Goal: Information Seeking & Learning: Find specific fact

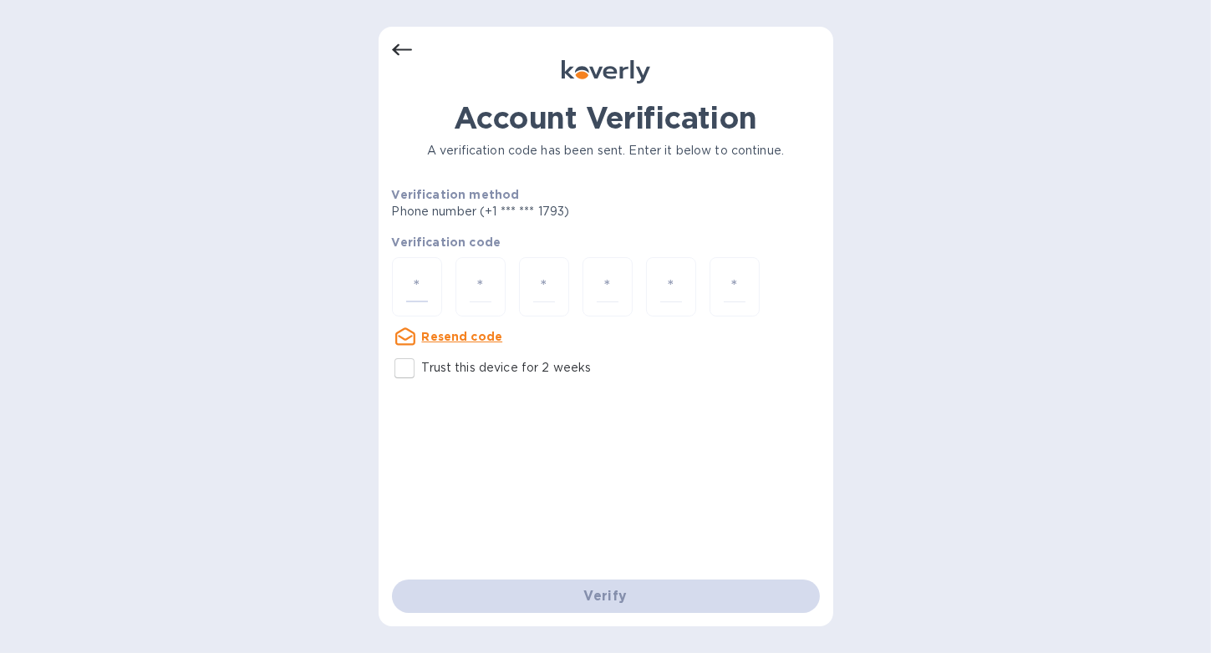
type input "7"
type input "9"
type input "2"
type input "6"
type input "1"
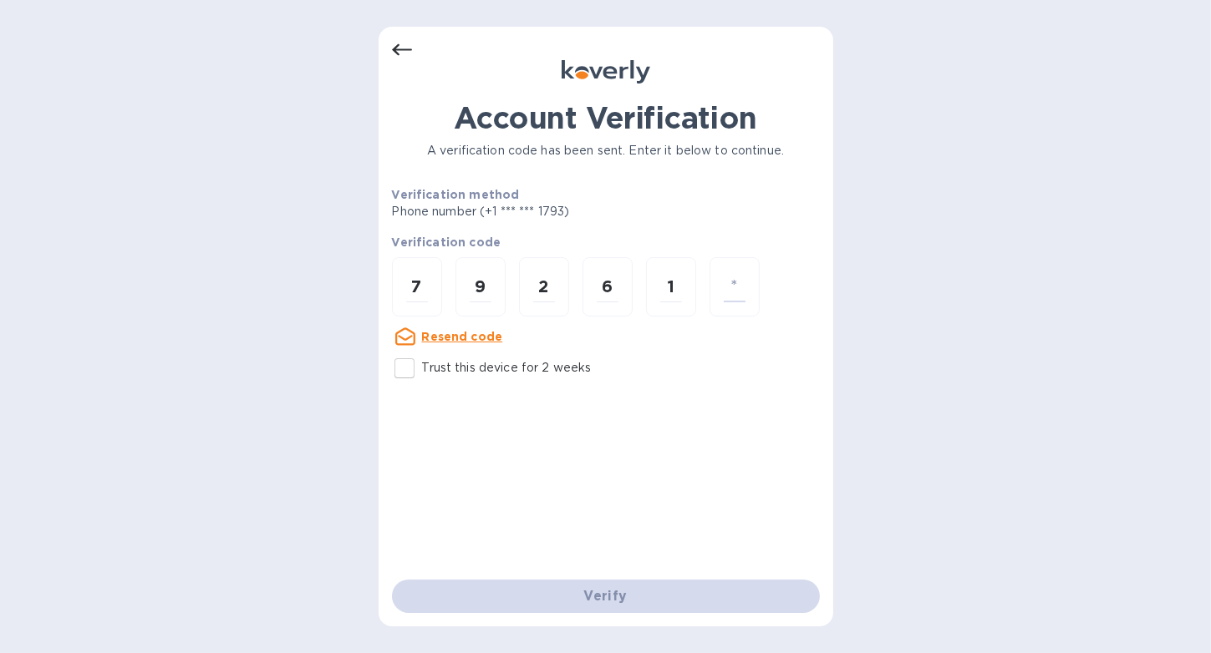
type input "4"
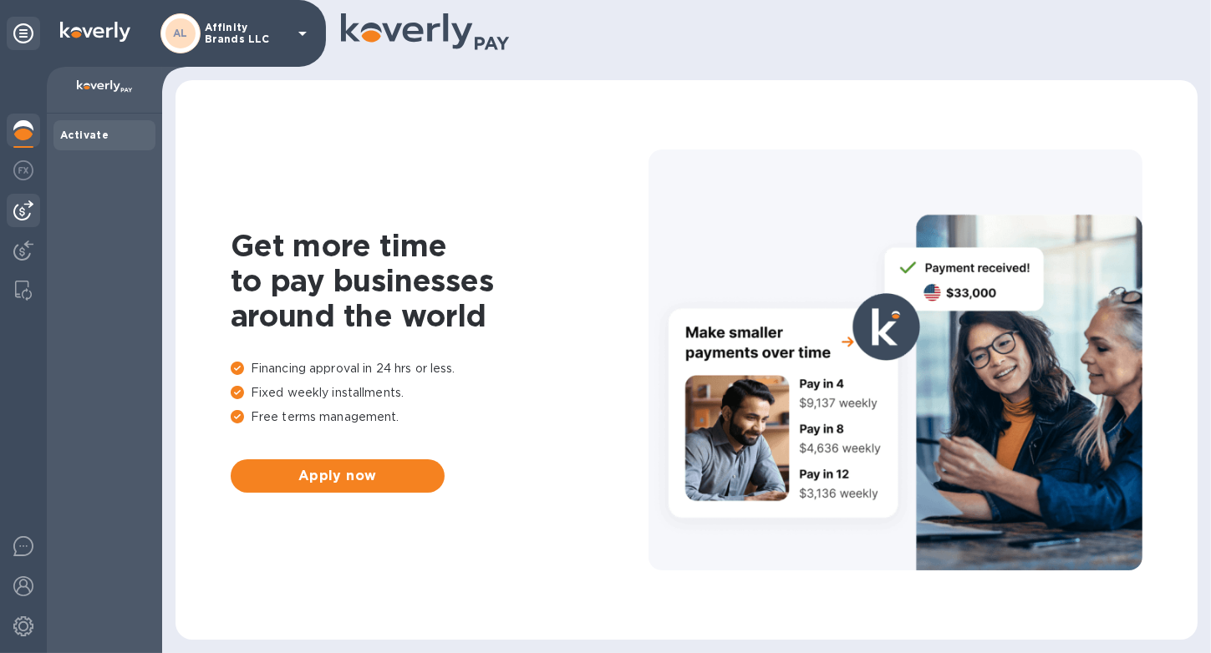
click at [25, 218] on img at bounding box center [23, 211] width 20 height 20
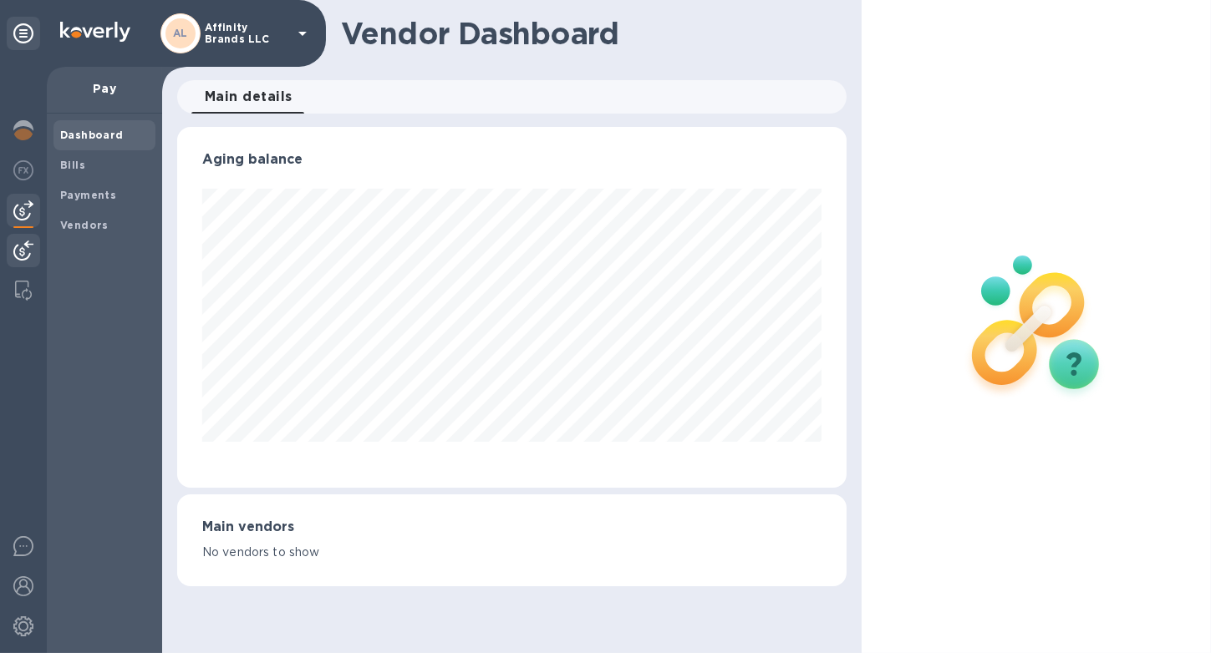
scroll to position [835173, 834871]
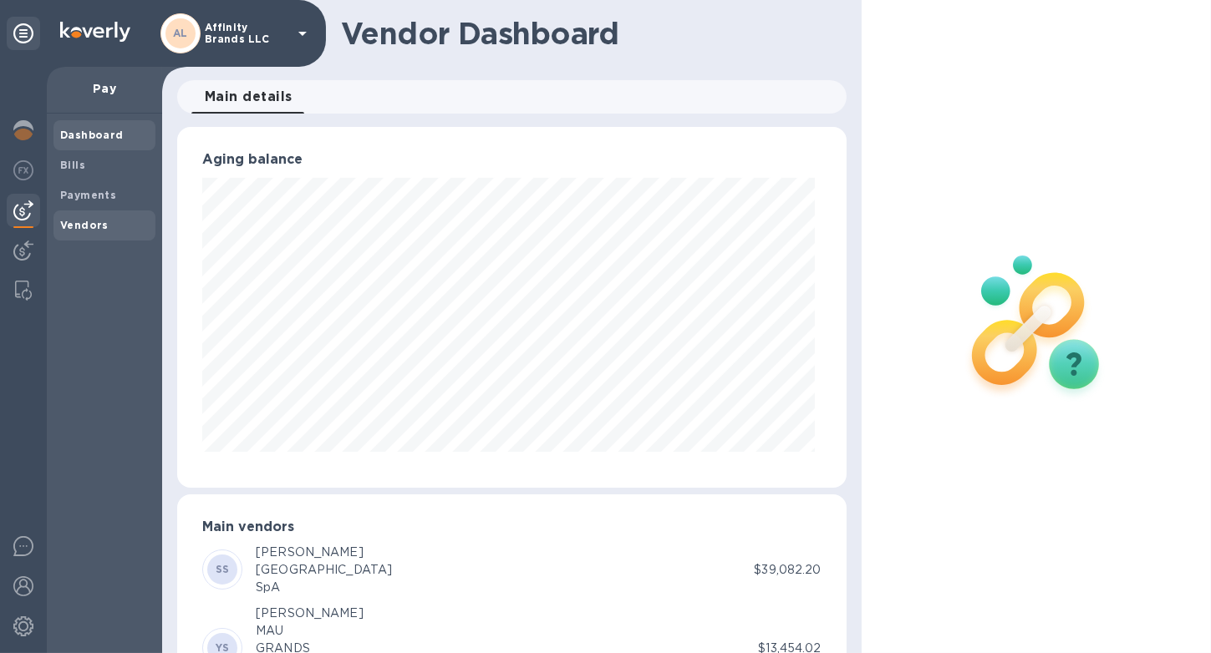
click at [79, 231] on span "Vendors" at bounding box center [84, 225] width 48 height 17
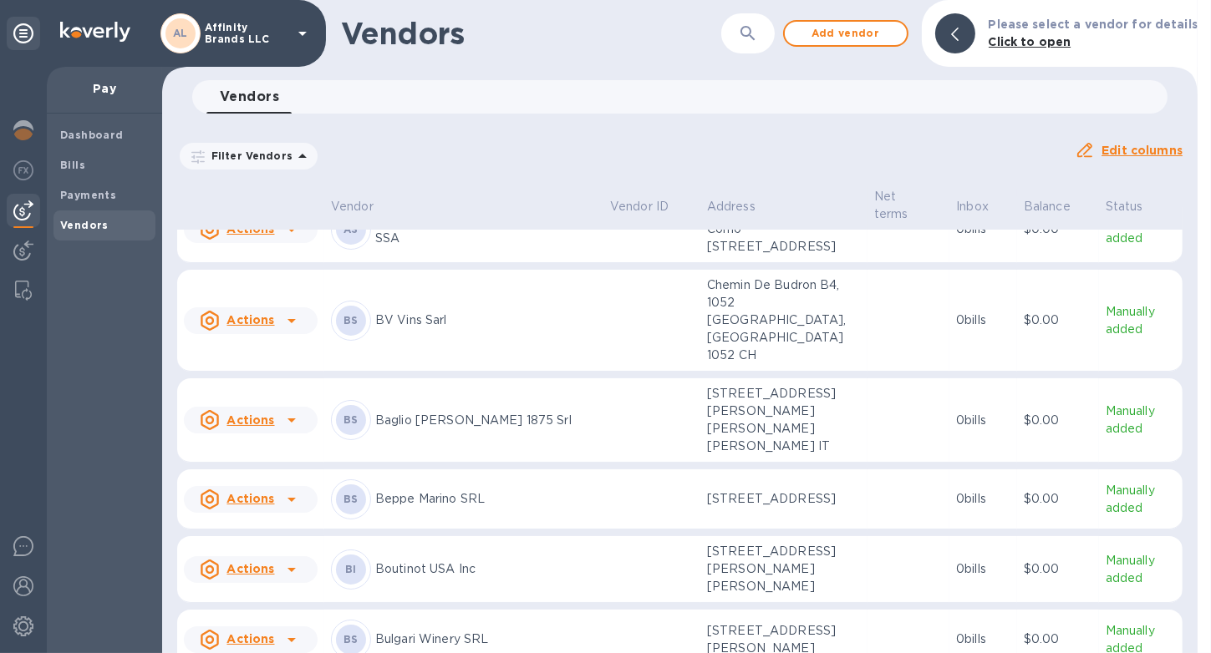
scroll to position [84, 0]
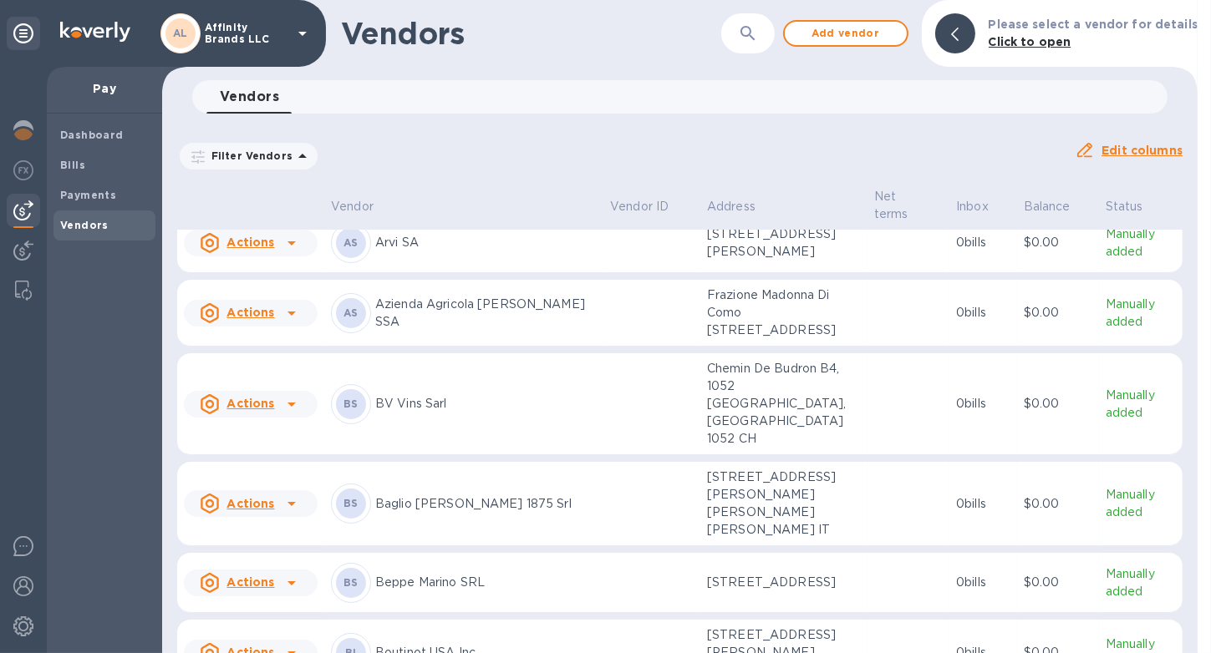
click at [414, 340] on td "AS Azienda Agricola [PERSON_NAME] SSA" at bounding box center [463, 313] width 279 height 67
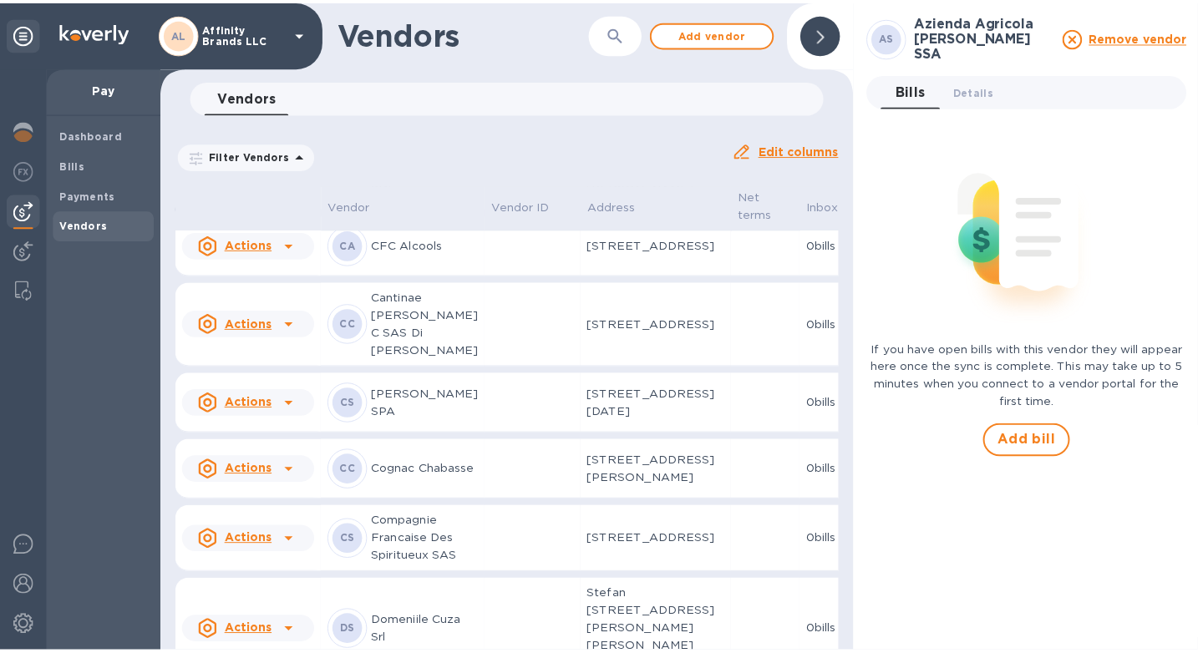
scroll to position [771, 0]
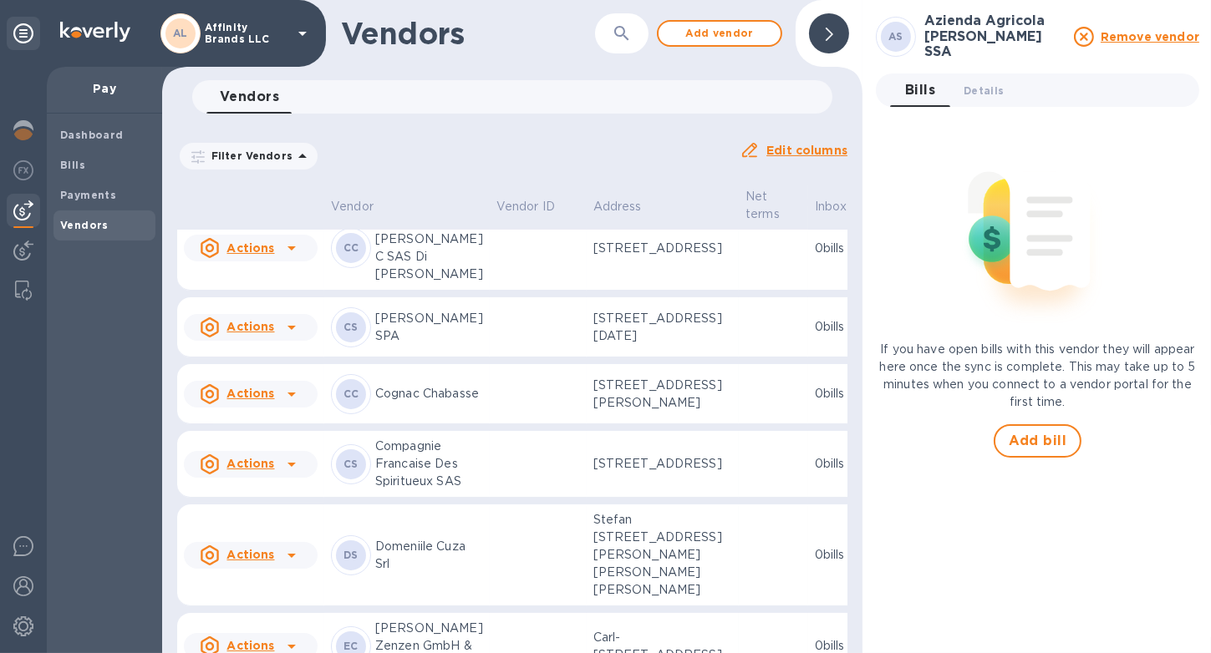
click at [428, 345] on p "[PERSON_NAME] SPA" at bounding box center [429, 327] width 108 height 35
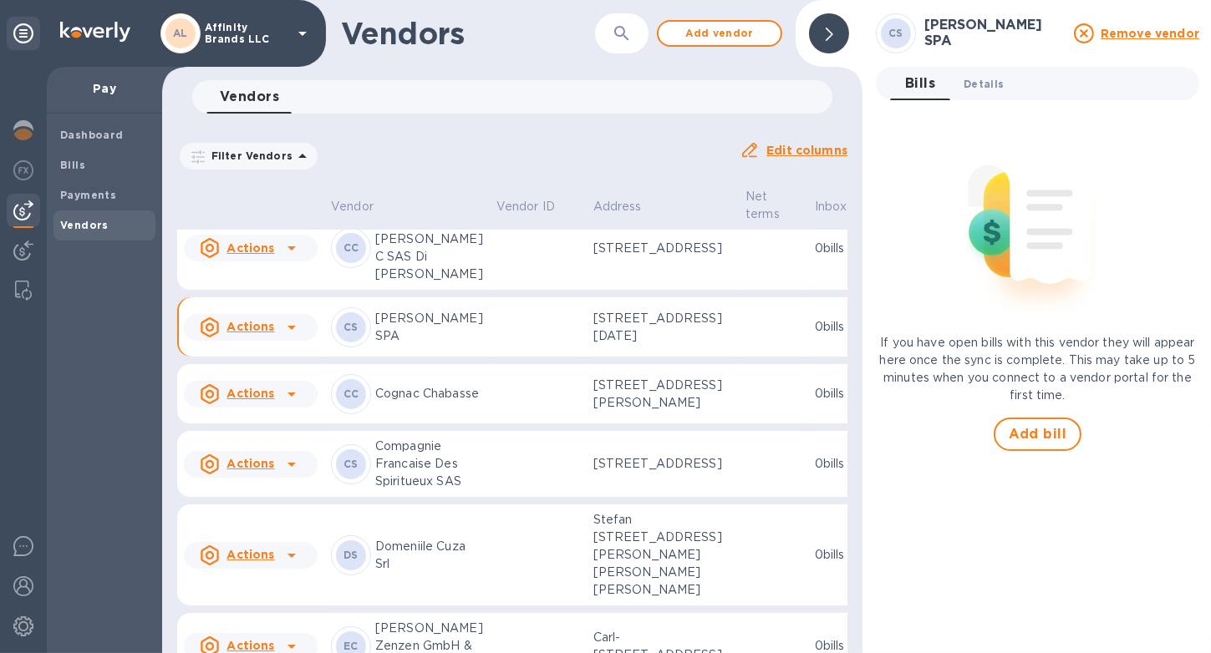
click at [968, 87] on span "Details 0" at bounding box center [983, 84] width 40 height 18
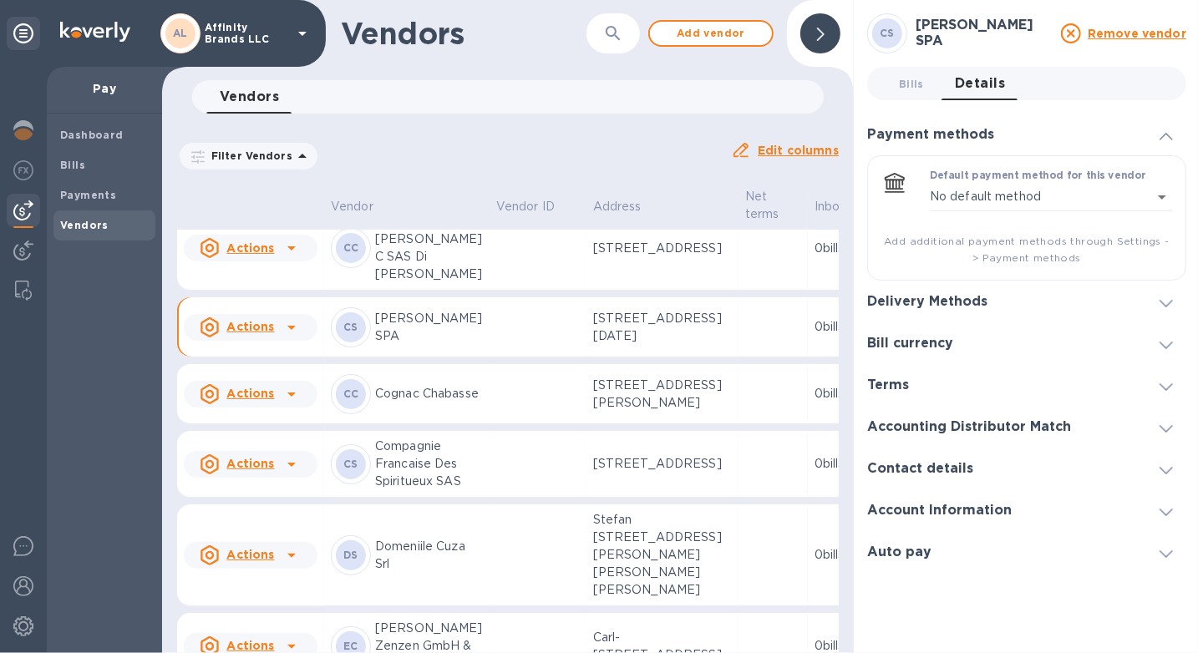
click at [1166, 514] on icon at bounding box center [1166, 513] width 13 height 8
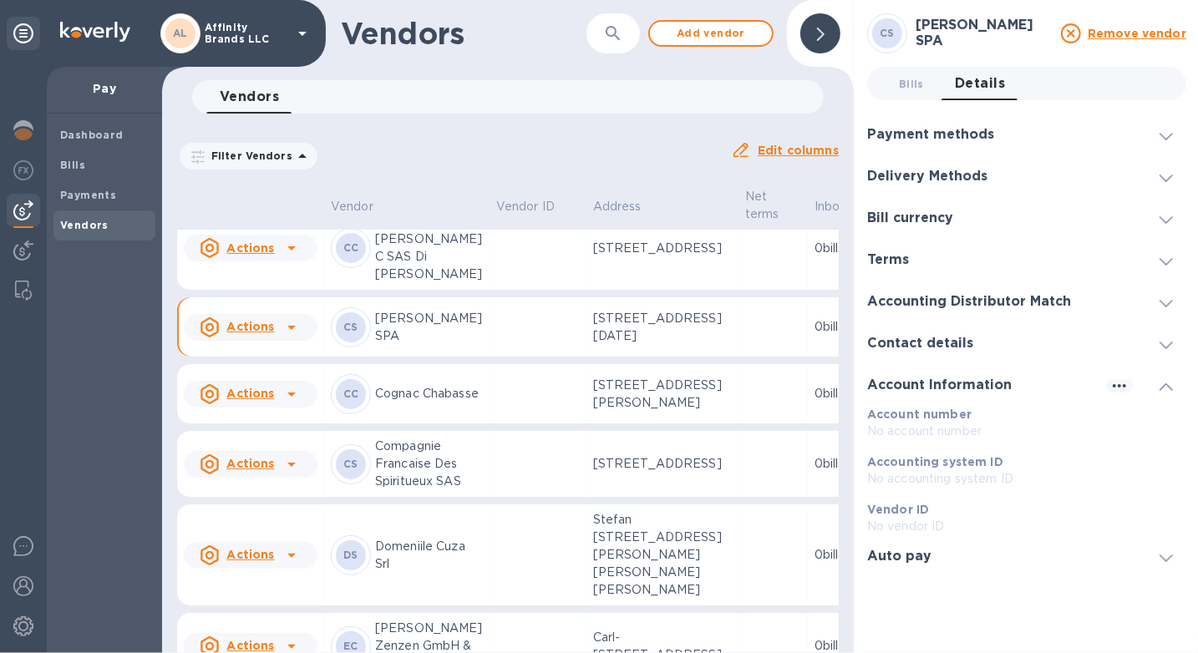
click at [1166, 514] on p "Vendor ID" at bounding box center [1026, 509] width 319 height 17
click at [1165, 388] on icon at bounding box center [1166, 388] width 13 height 8
click at [1165, 339] on span at bounding box center [1166, 344] width 13 height 16
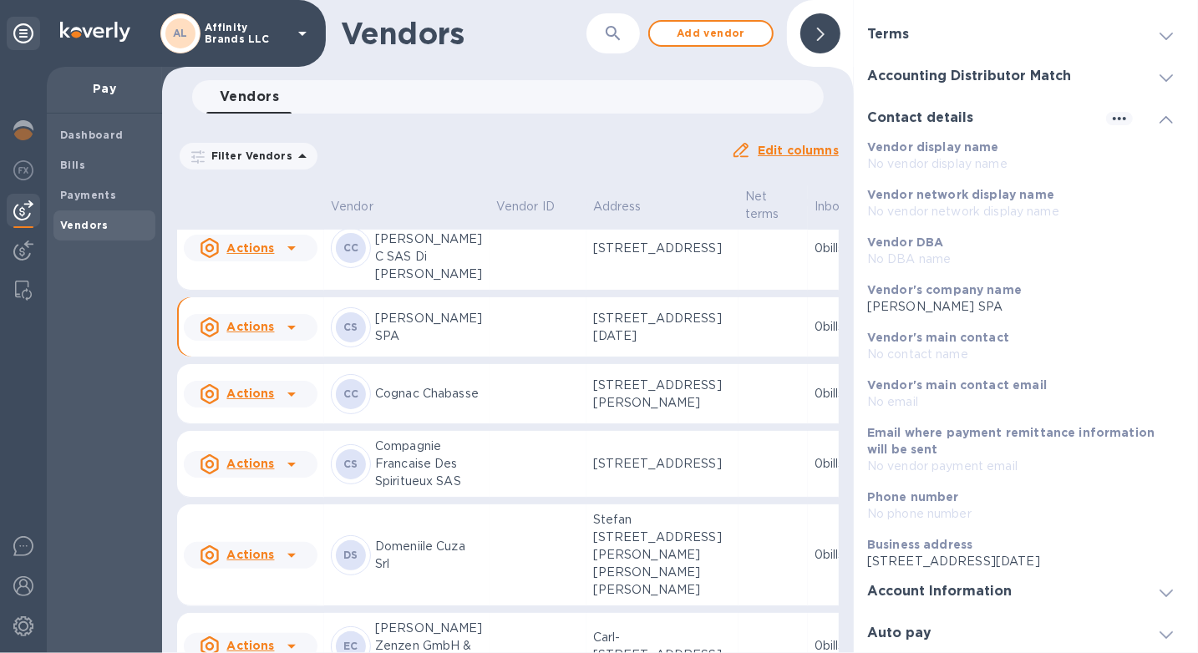
scroll to position [12, 0]
click at [1160, 116] on icon at bounding box center [1166, 120] width 13 height 8
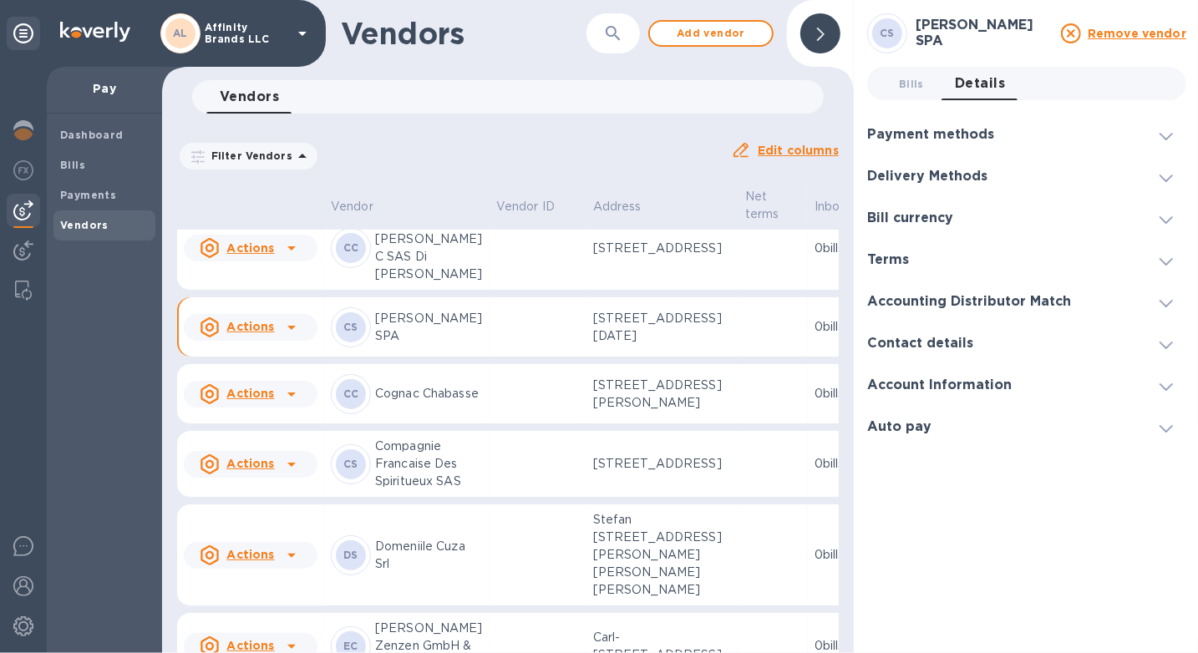
click at [1164, 183] on span at bounding box center [1166, 177] width 13 height 16
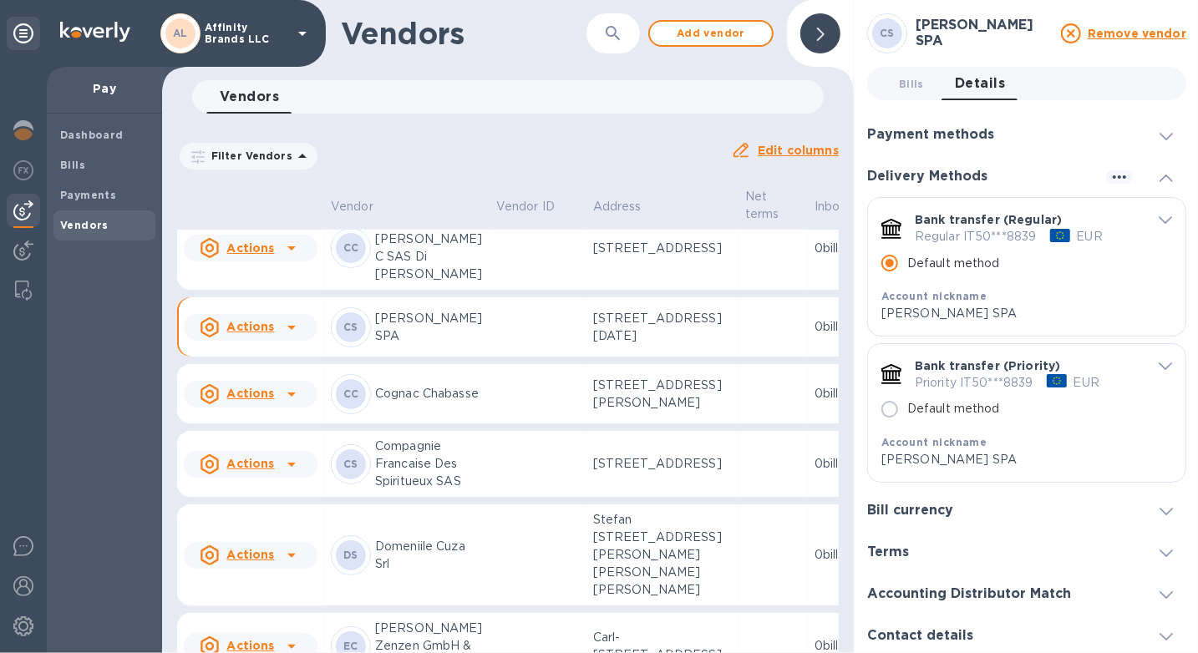
scroll to position [86, 0]
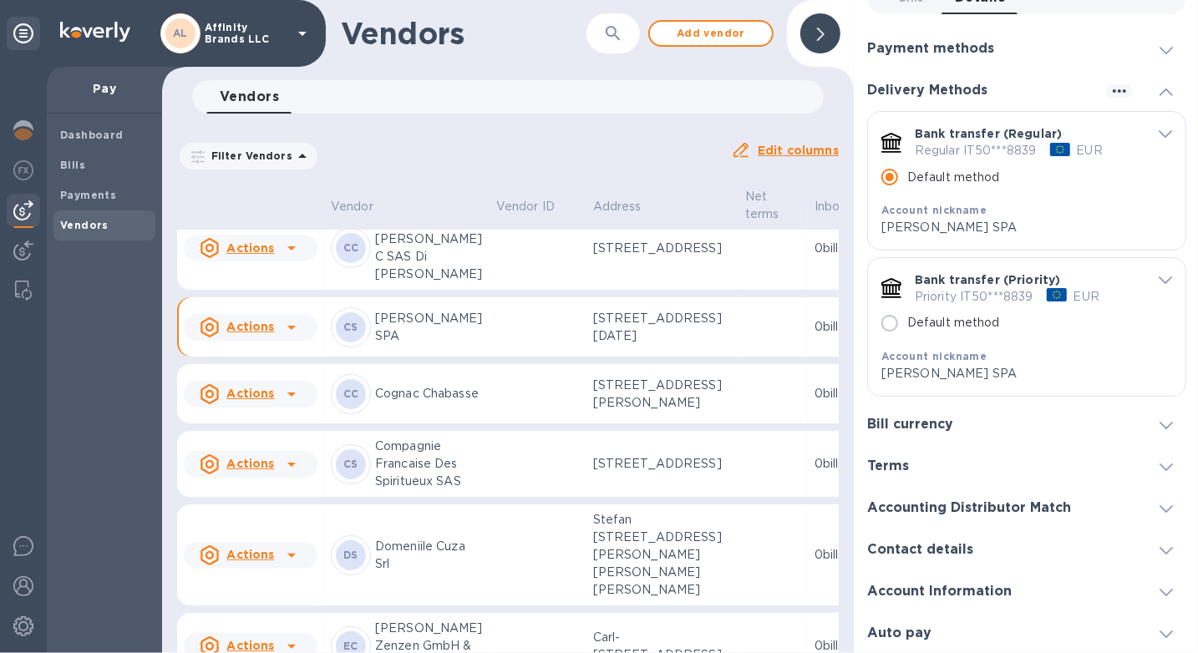
click at [1159, 285] on span "default-method" at bounding box center [1165, 280] width 13 height 16
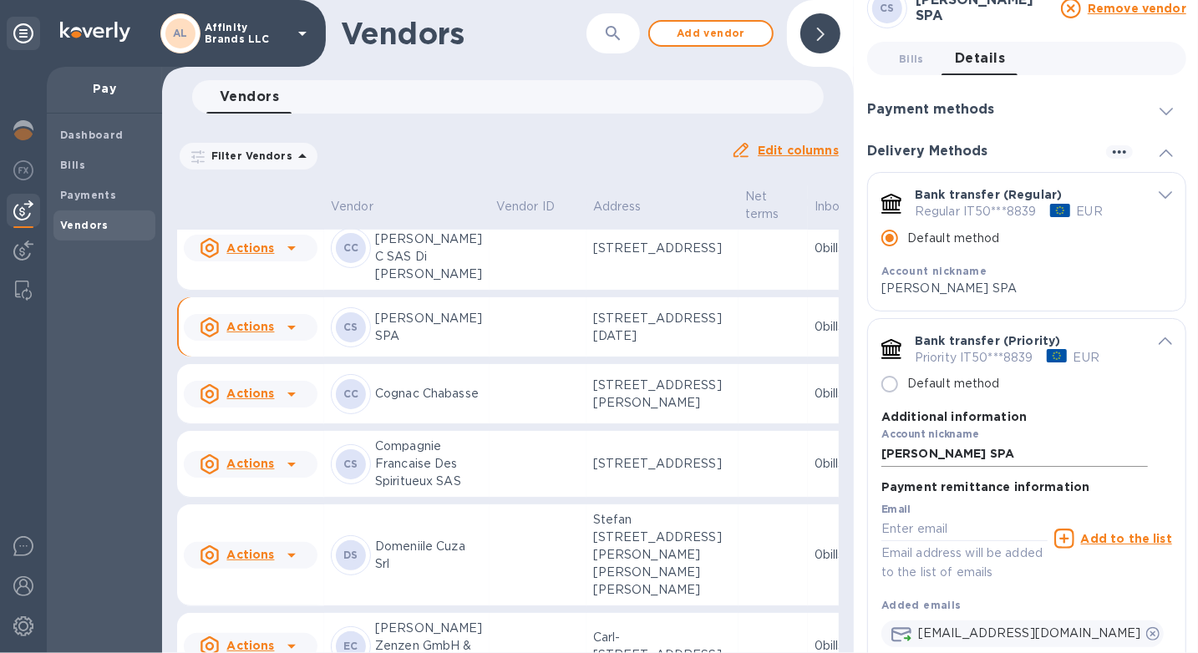
scroll to position [3, 0]
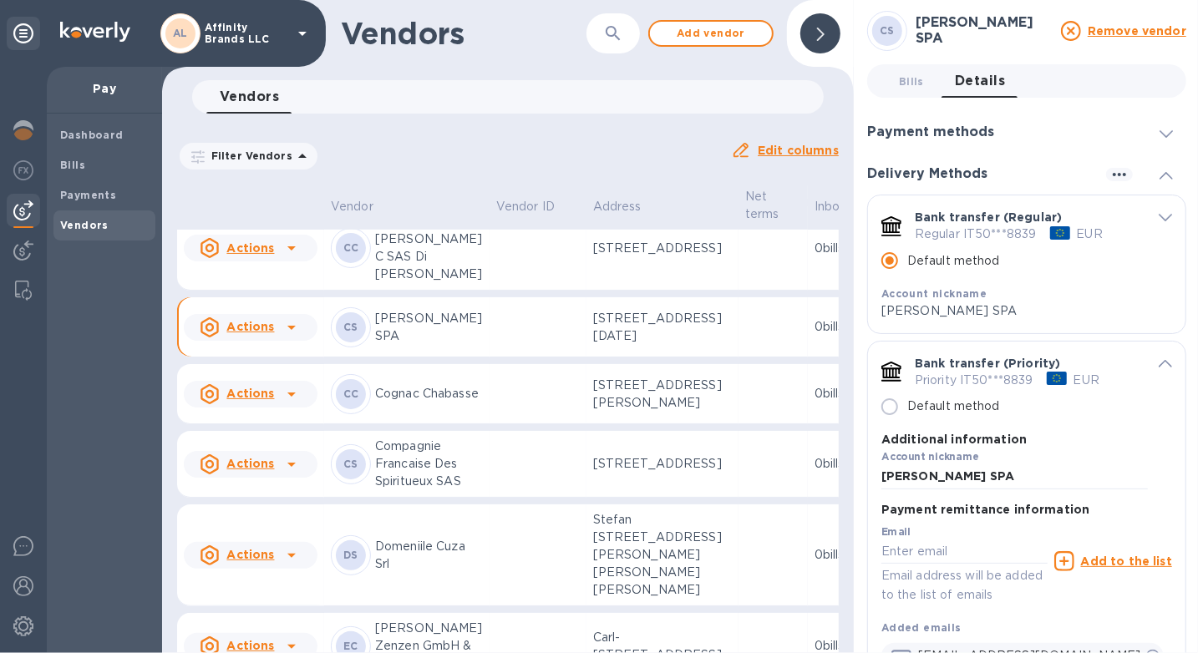
click at [1159, 367] on icon "default-method" at bounding box center [1165, 364] width 13 height 8
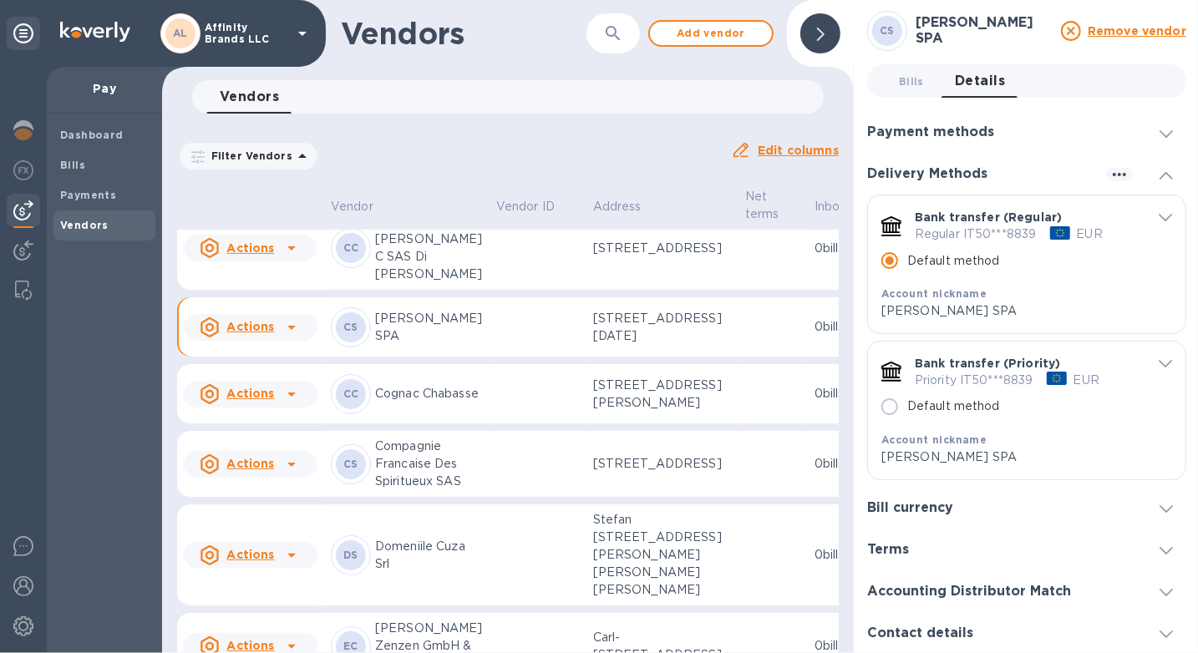
click at [1159, 216] on icon "default-method" at bounding box center [1165, 218] width 13 height 8
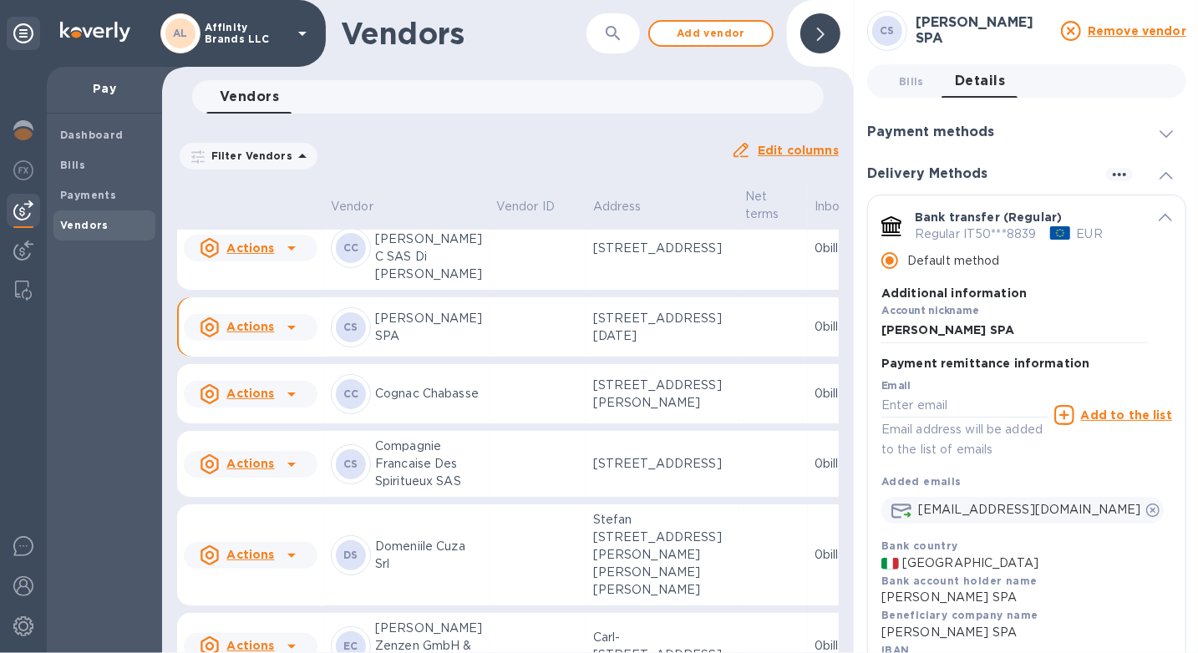
click at [1159, 216] on icon "default-method" at bounding box center [1165, 218] width 13 height 8
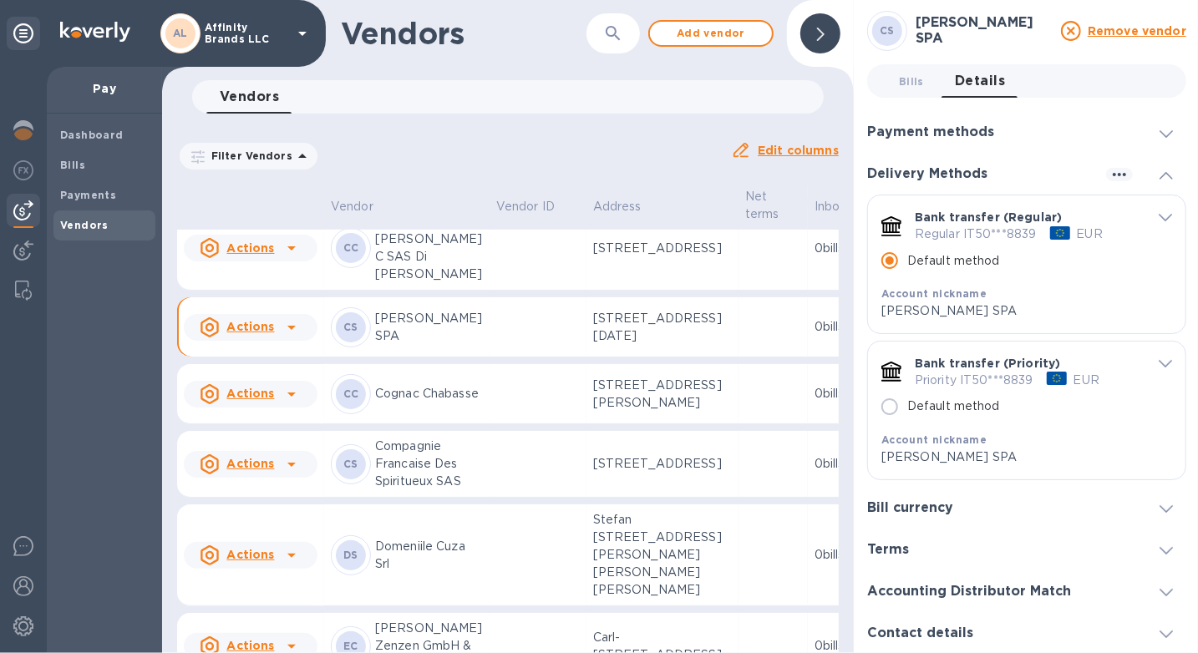
click at [490, 200] on td at bounding box center [538, 170] width 97 height 60
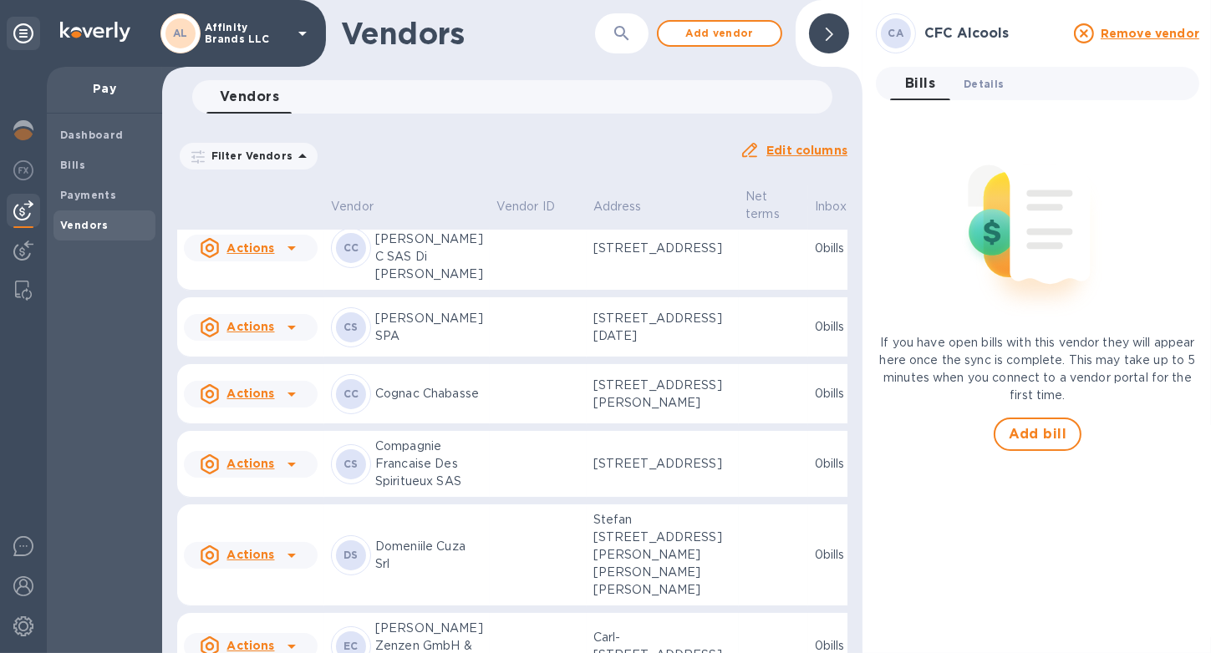
click at [979, 89] on span "Details 0" at bounding box center [983, 84] width 40 height 18
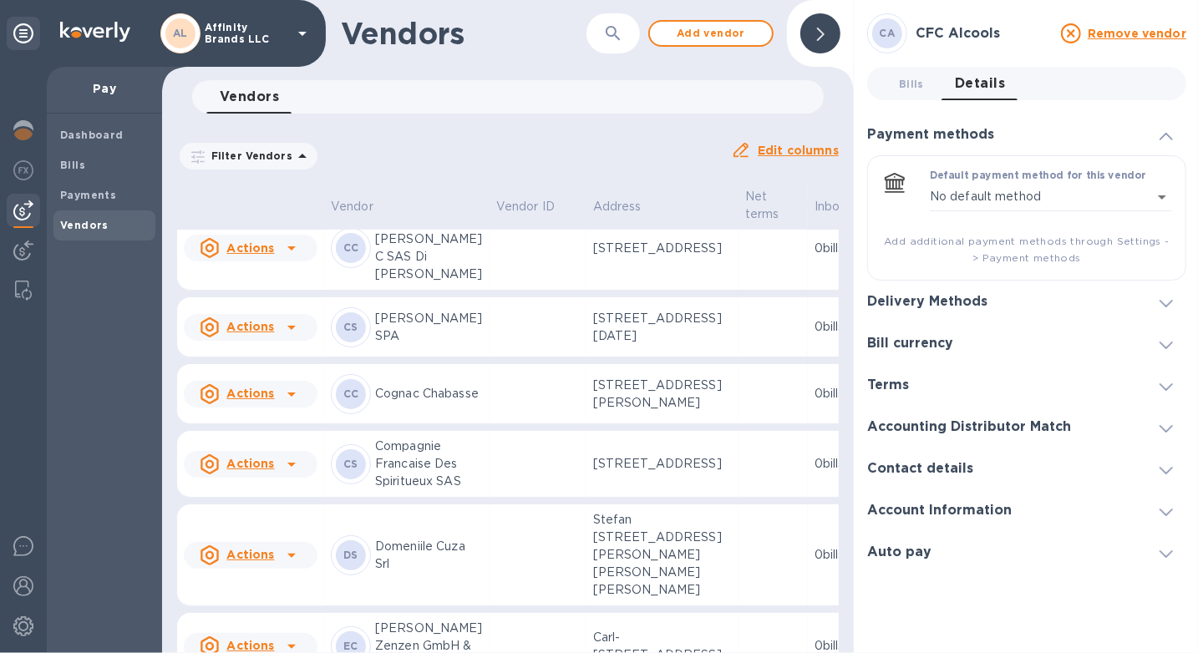
click at [1161, 509] on icon at bounding box center [1166, 513] width 13 height 8
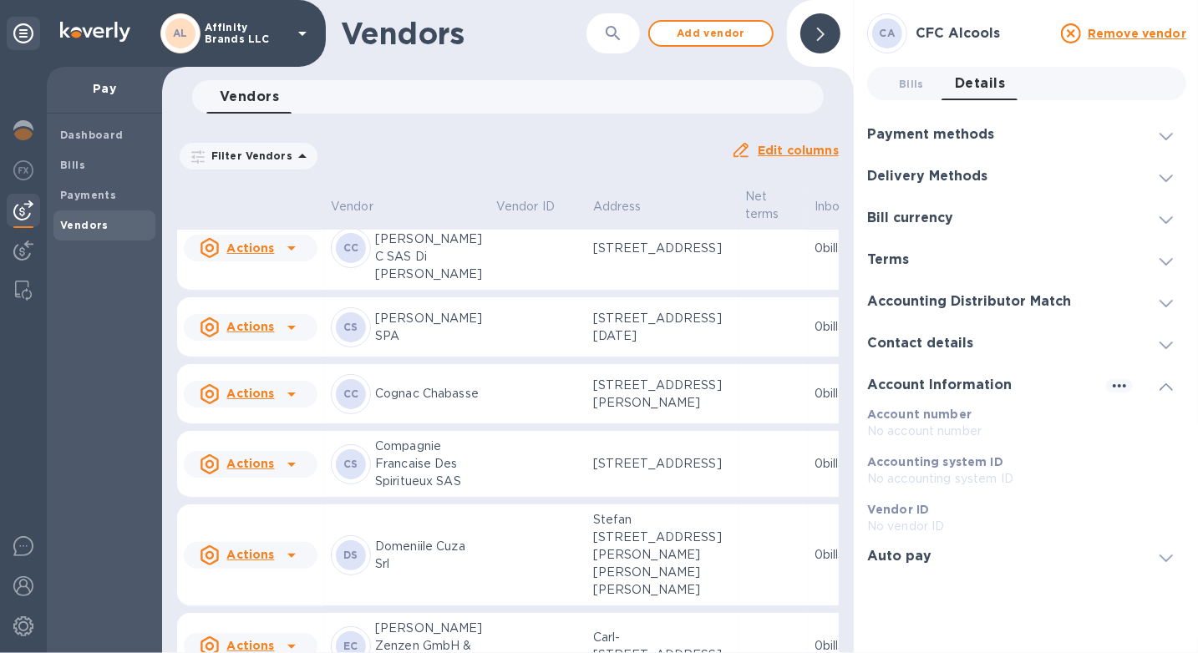
click at [1160, 508] on p "Vendor ID" at bounding box center [1026, 509] width 319 height 17
click at [1162, 384] on icon at bounding box center [1166, 388] width 13 height 8
click at [1165, 347] on icon at bounding box center [1166, 346] width 13 height 8
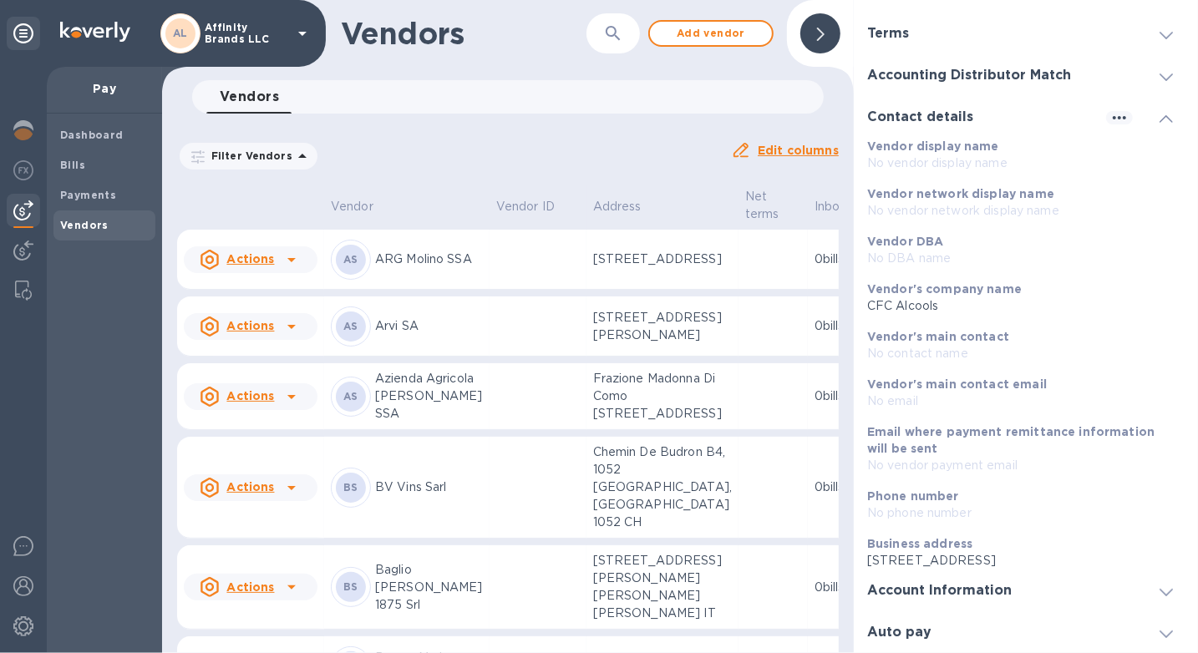
click at [501, 430] on td at bounding box center [538, 396] width 97 height 67
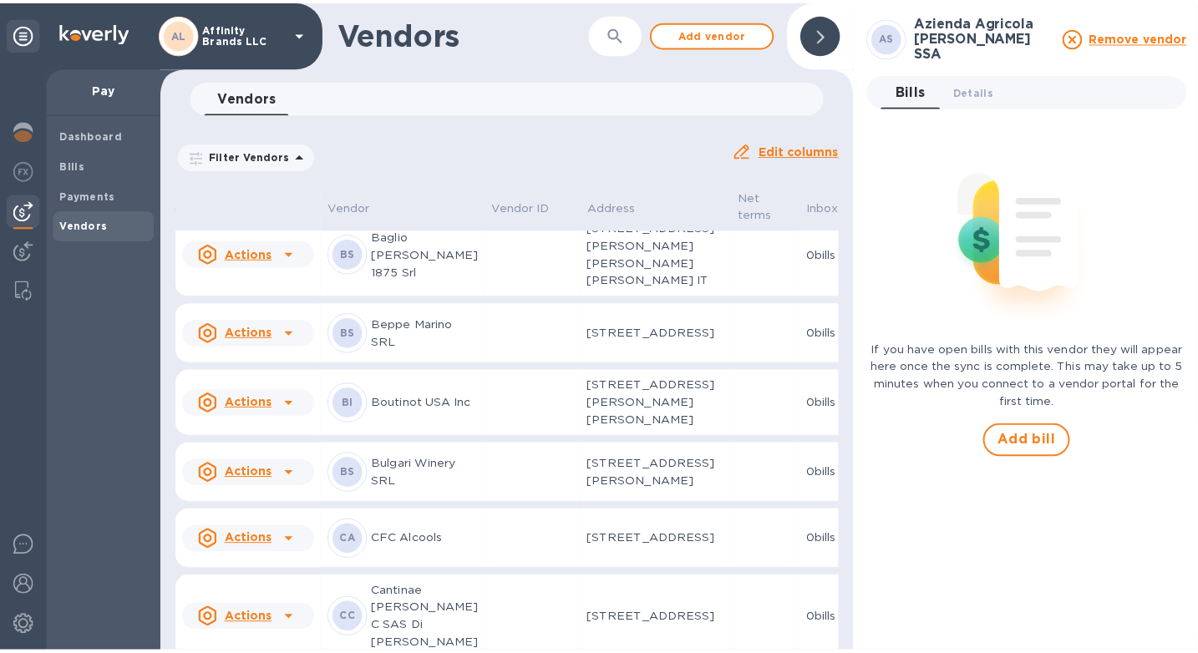
scroll to position [166, 0]
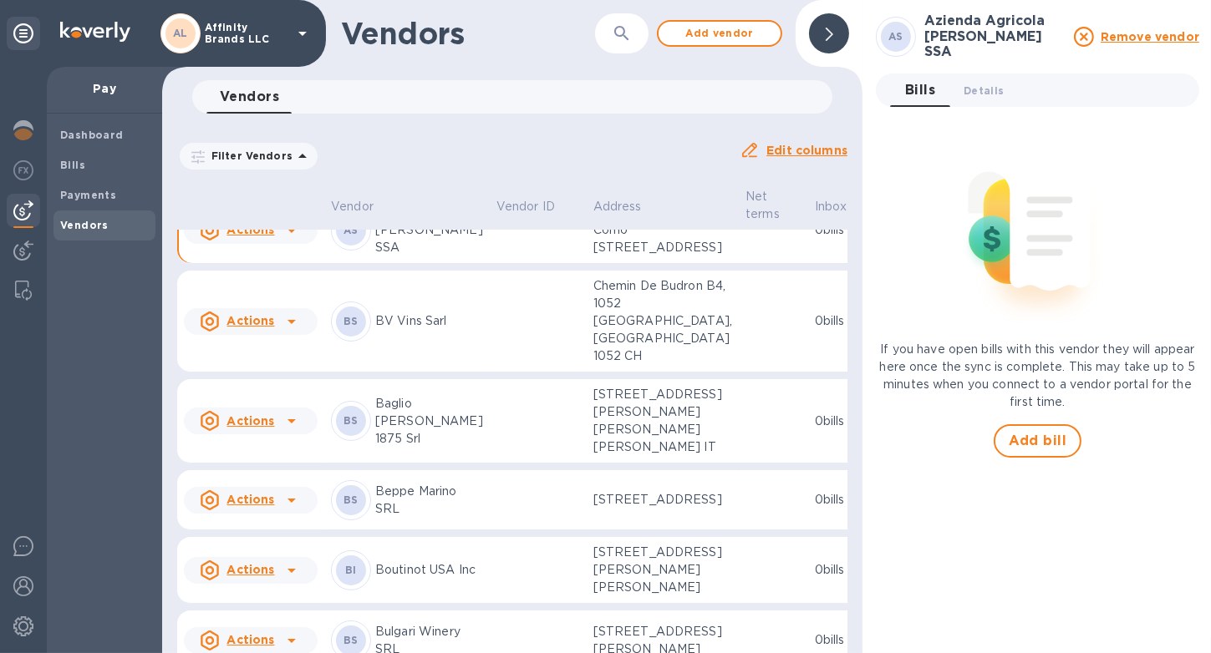
click at [423, 257] on p "Azienda Agricola [PERSON_NAME] SSA" at bounding box center [429, 230] width 108 height 53
click at [971, 90] on span "Details 0" at bounding box center [983, 91] width 40 height 18
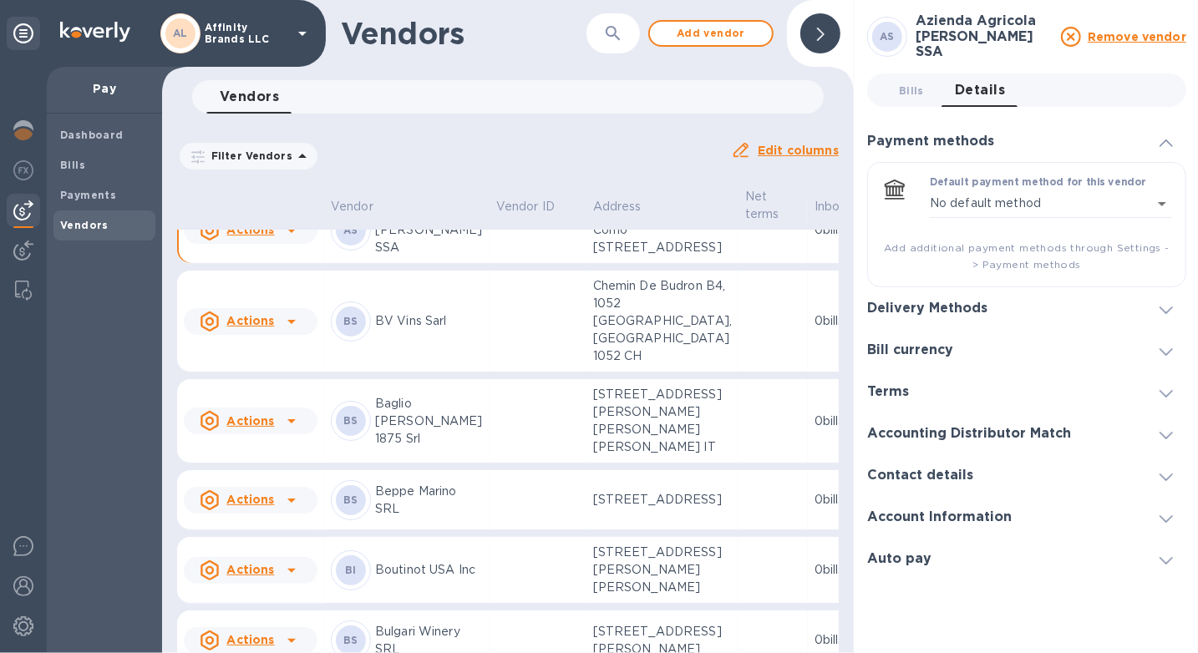
click at [1175, 467] on div at bounding box center [1166, 475] width 40 height 17
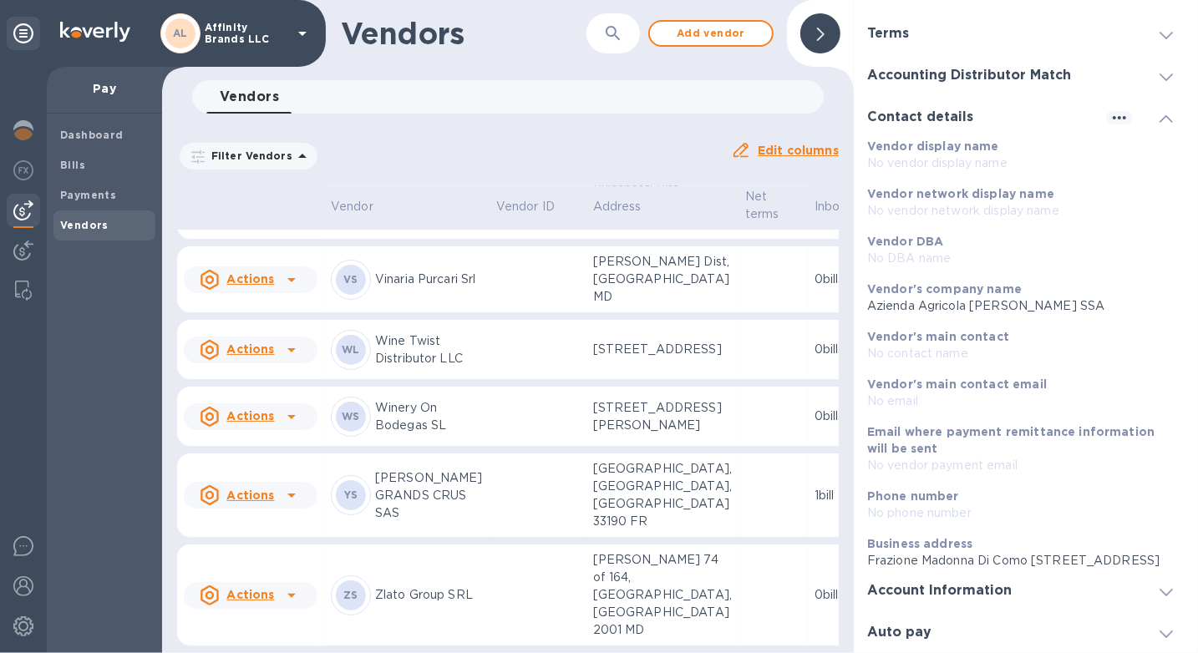
scroll to position [3644, 0]
